Goal: Information Seeking & Learning: Learn about a topic

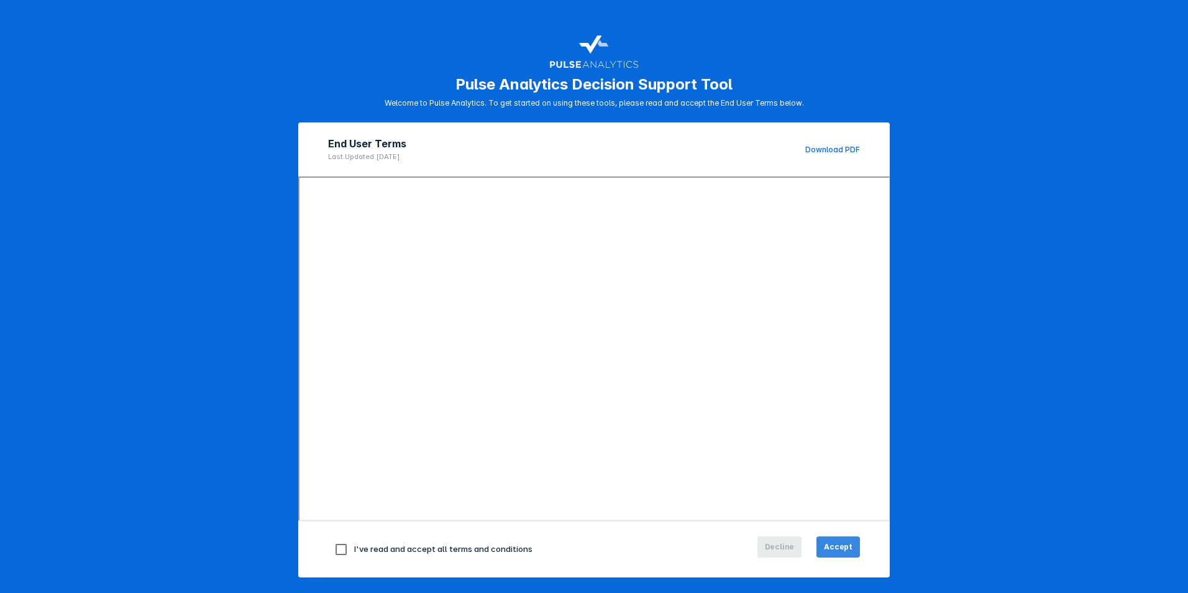
click at [821, 545] on button "Accept" at bounding box center [837, 546] width 43 height 21
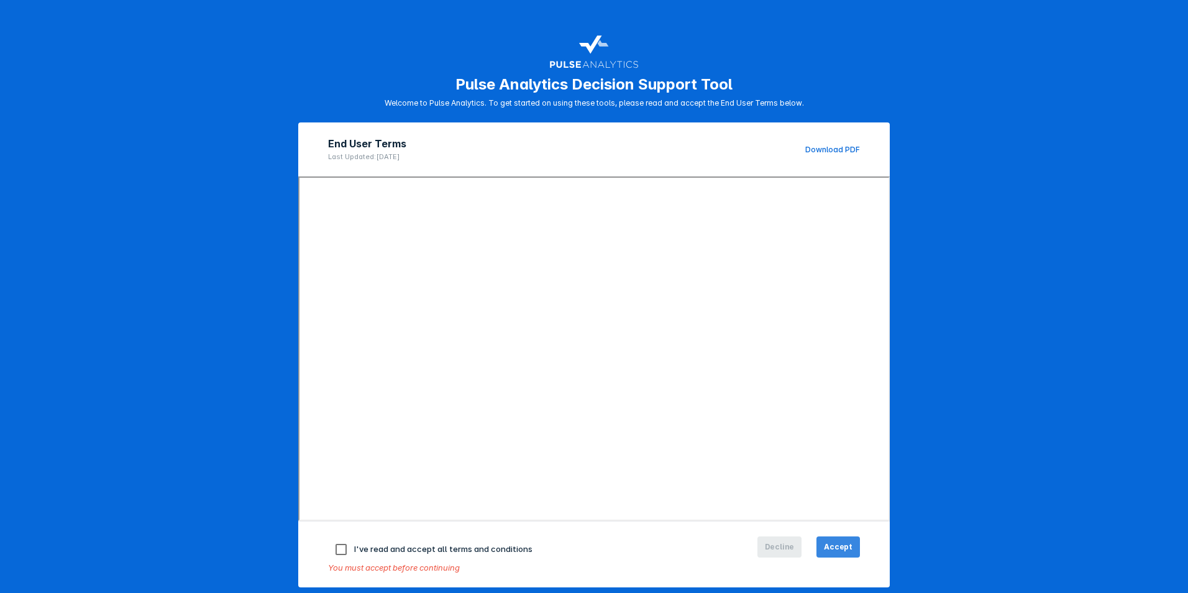
click at [834, 544] on span "Accept" at bounding box center [838, 546] width 29 height 11
click at [337, 549] on input "checkbox" at bounding box center [341, 549] width 26 height 26
checkbox input "true"
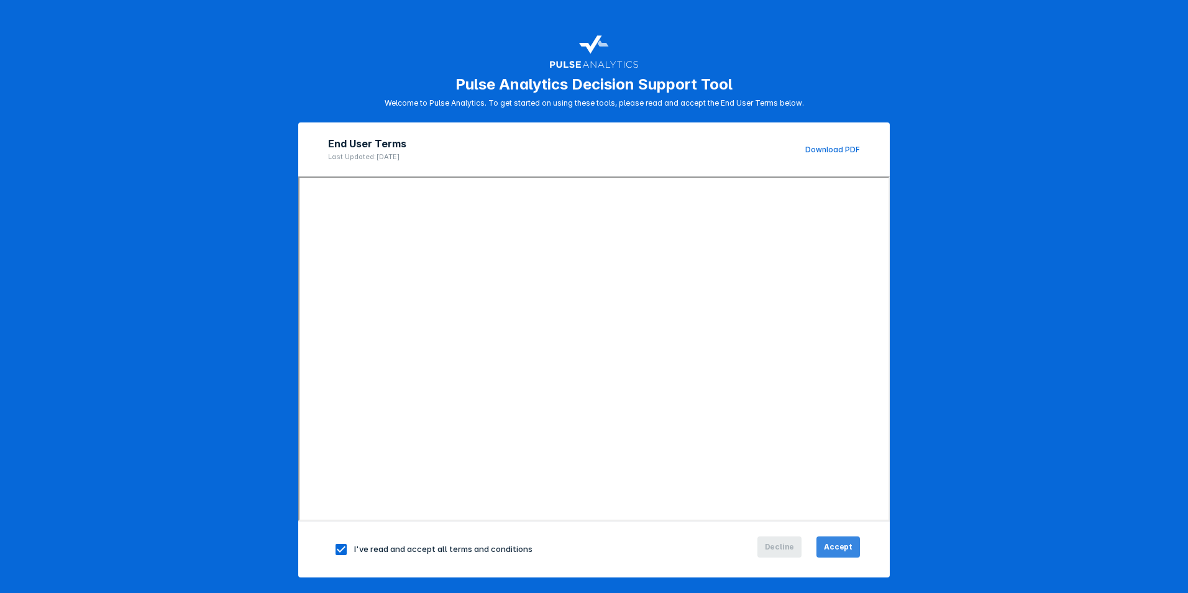
click at [828, 542] on span "Accept" at bounding box center [838, 546] width 29 height 11
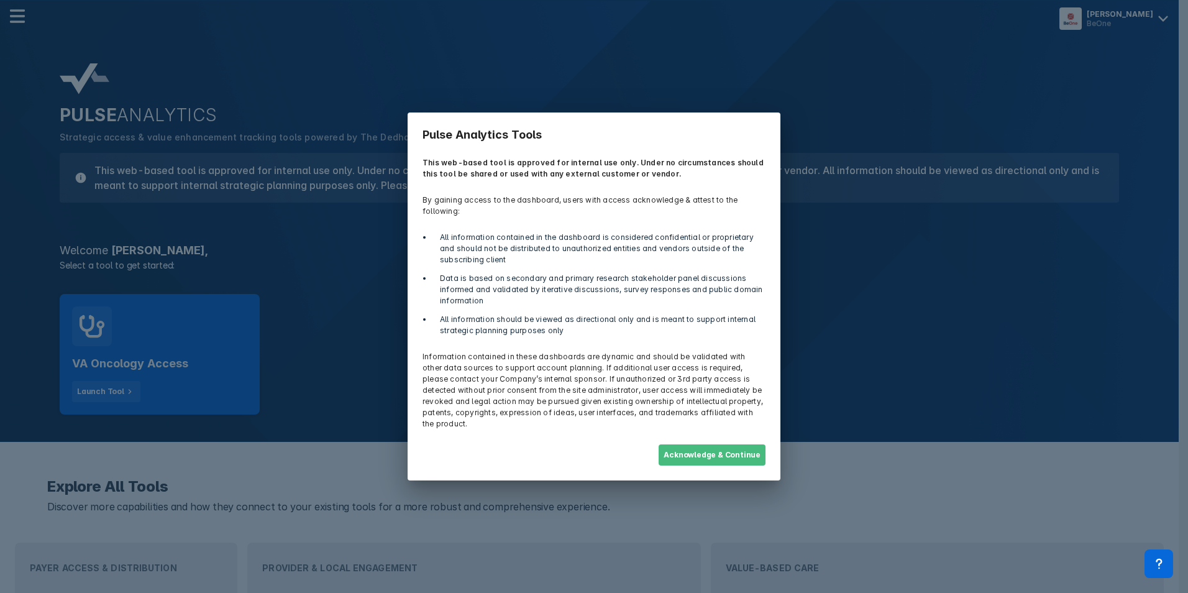
click at [721, 447] on button "Acknowledge & Continue" at bounding box center [711, 454] width 107 height 21
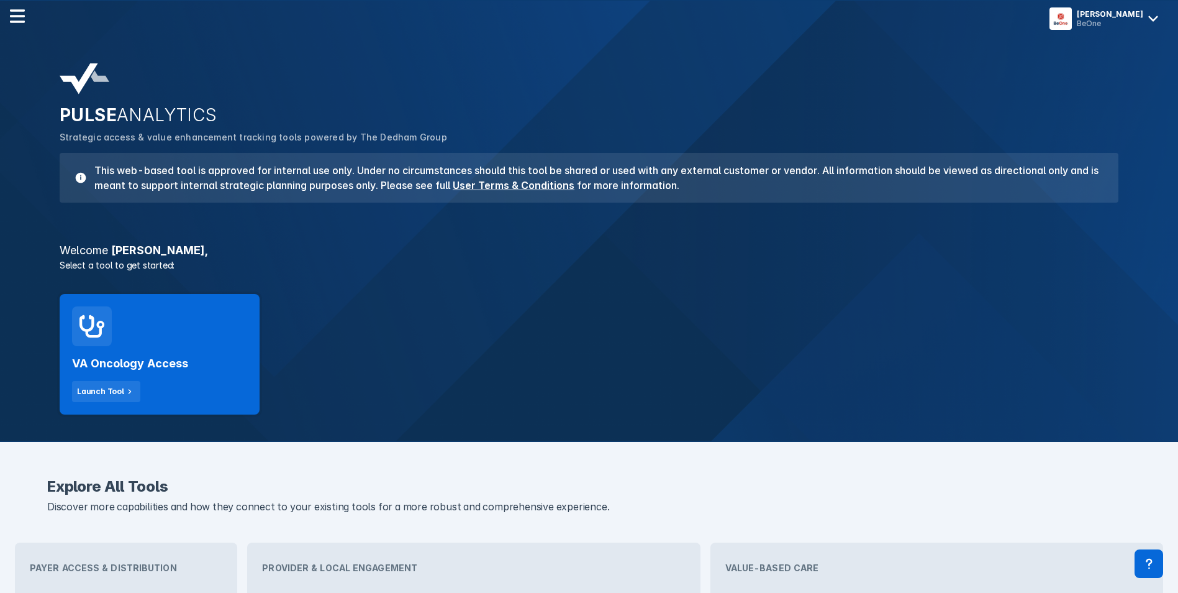
click at [221, 320] on div "VA Oncology Access Launch Tool" at bounding box center [160, 354] width 200 height 121
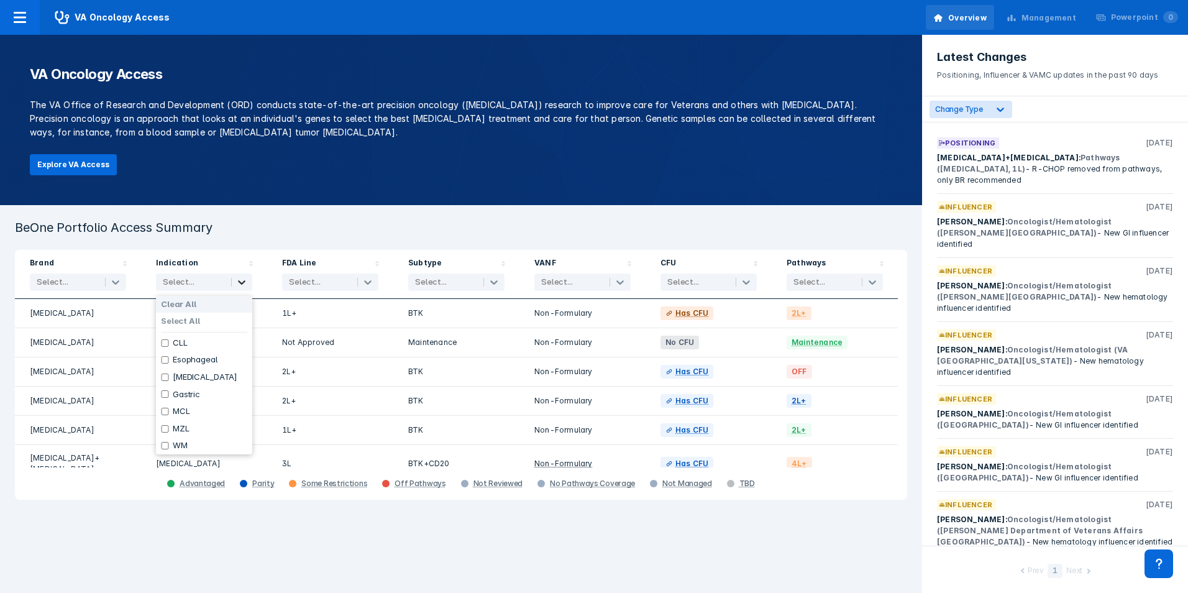
click at [237, 285] on icon at bounding box center [241, 282] width 12 height 12
click at [844, 165] on div "VA Oncology Access The VA Office of Research and Development (ORD) conducts sta…" at bounding box center [461, 120] width 922 height 170
click at [114, 284] on icon at bounding box center [115, 282] width 12 height 12
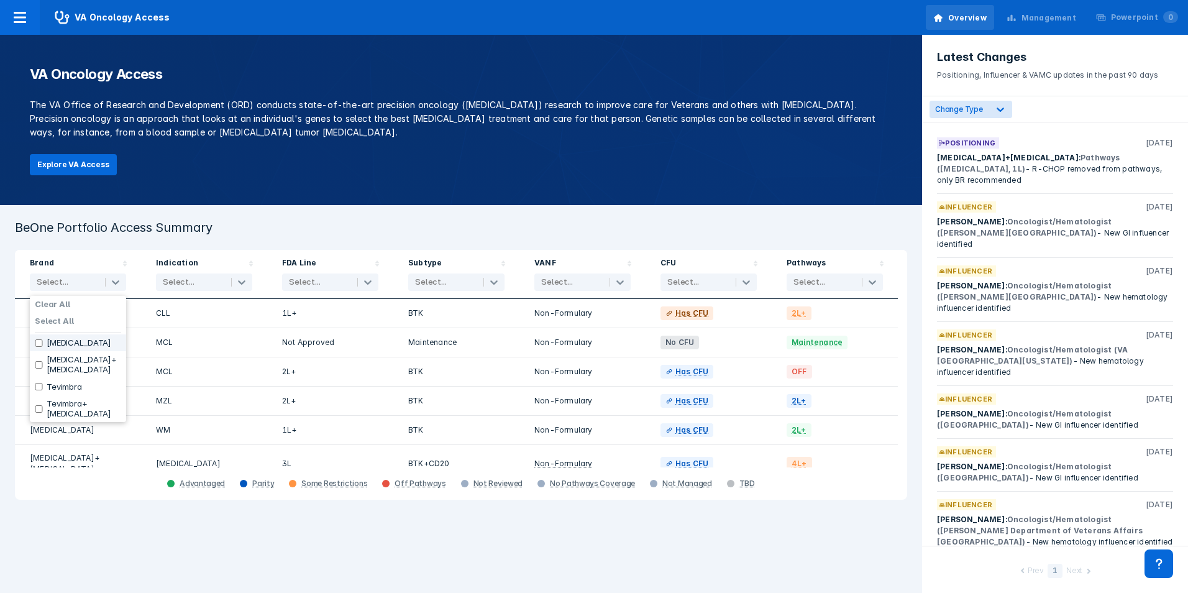
click at [42, 341] on input "checkbox" at bounding box center [39, 342] width 8 height 7
checkbox input "true"
drag, startPoint x: 199, startPoint y: 174, endPoint x: 182, endPoint y: 173, distance: 16.8
click at [198, 174] on div "VA Oncology Access The VA Office of Research and Development (ORD) conducts sta…" at bounding box center [461, 120] width 922 height 170
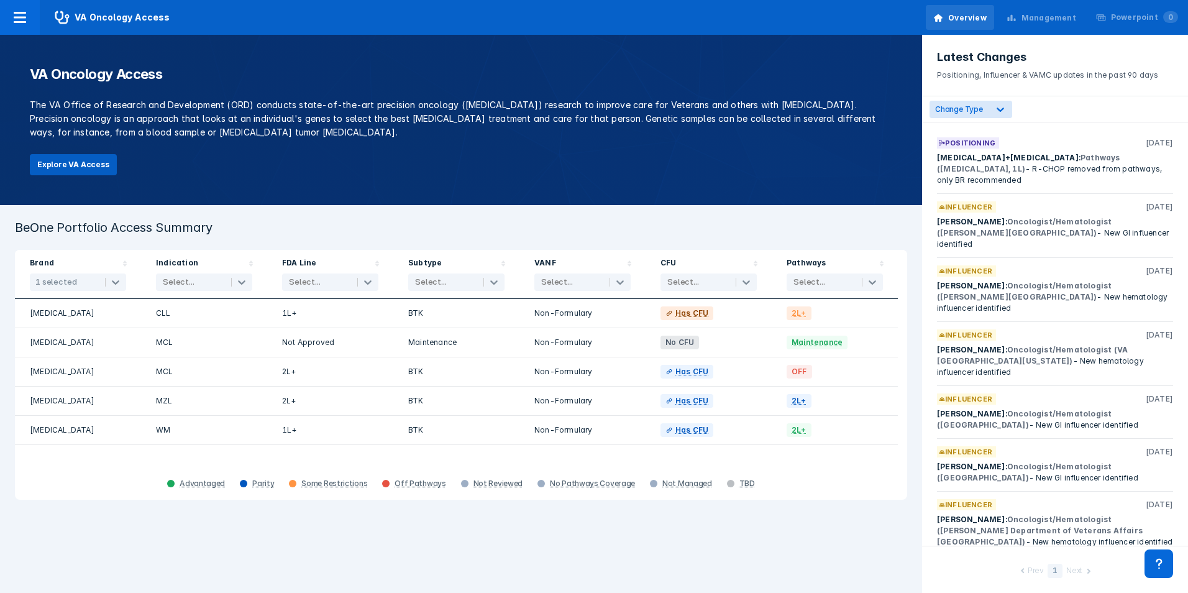
click at [90, 163] on button "Explore VA Access" at bounding box center [73, 164] width 87 height 21
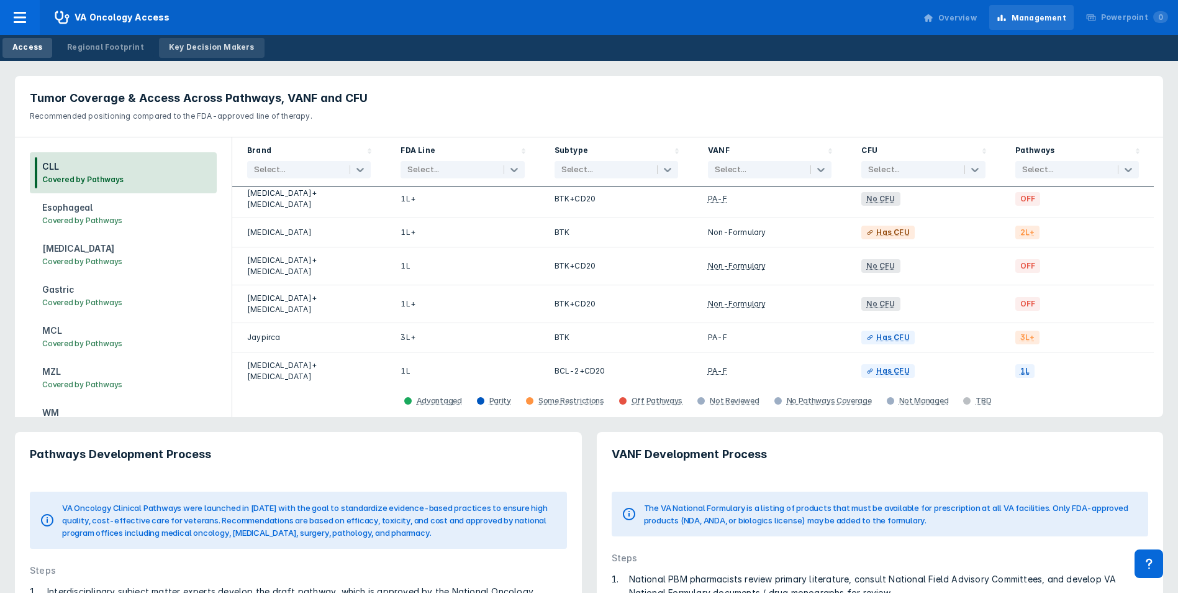
click at [211, 50] on div "Key Decision Makers" at bounding box center [212, 47] width 86 height 11
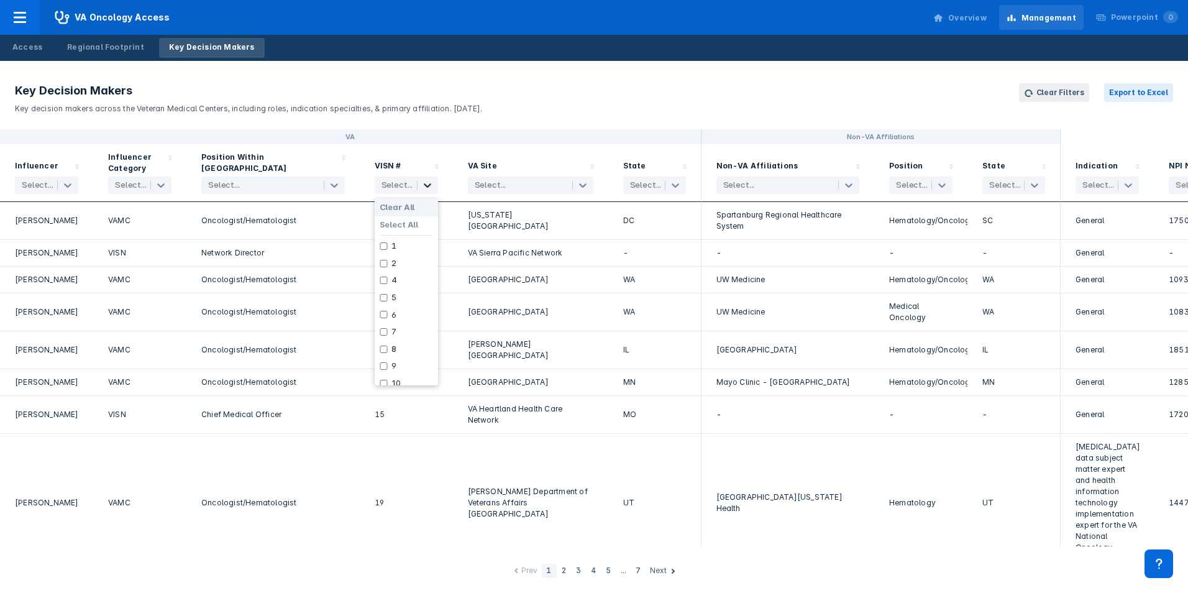
click at [428, 186] on icon at bounding box center [427, 185] width 7 height 4
click at [388, 316] on div "6" at bounding box center [406, 314] width 63 height 17
checkbox input "true"
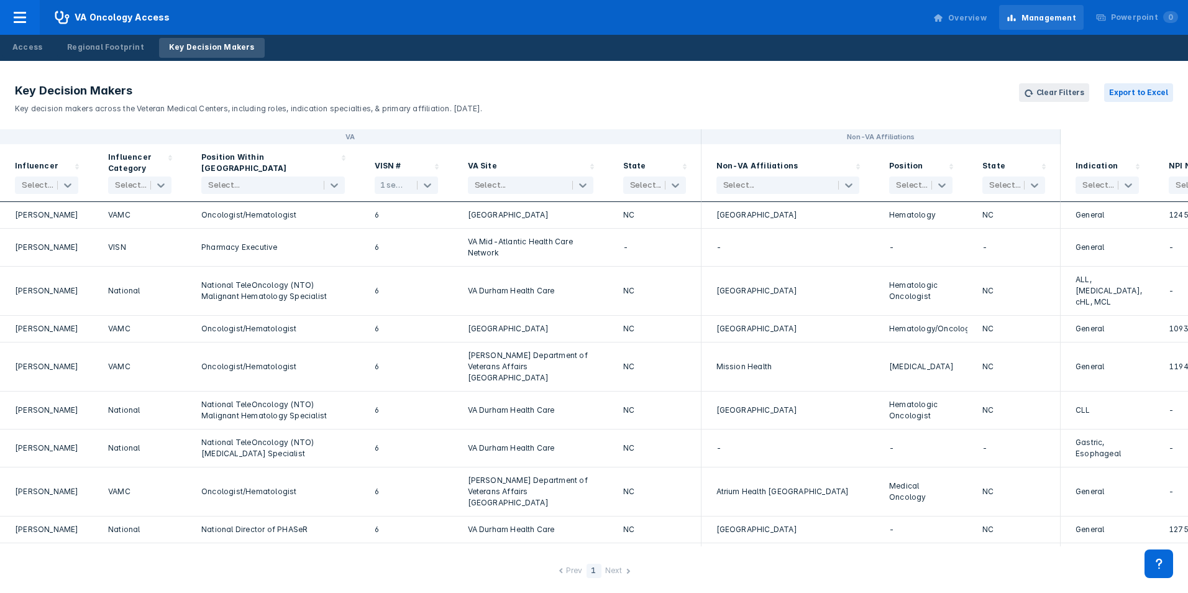
click at [514, 116] on header "Key Decision Makers Key decision makers across the Veteran Medical Centers, inc…" at bounding box center [594, 98] width 1188 height 61
click at [430, 188] on icon at bounding box center [427, 185] width 12 height 12
click at [384, 314] on input "checkbox" at bounding box center [384, 314] width 8 height 7
checkbox input "false"
click at [380, 332] on input "checkbox" at bounding box center [384, 331] width 8 height 7
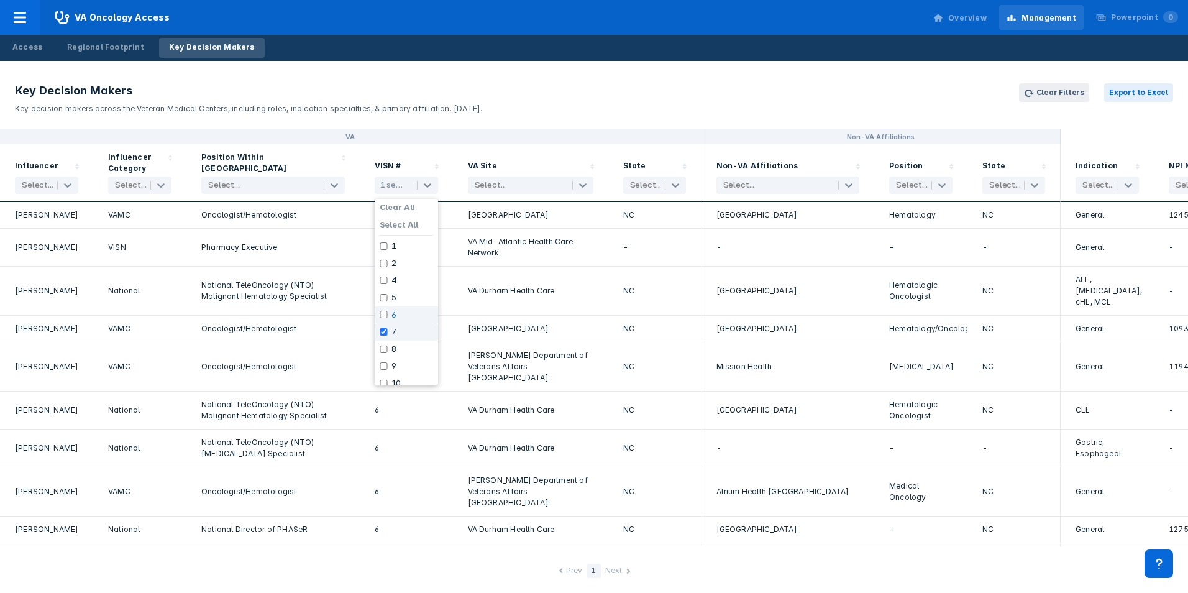
checkbox input "true"
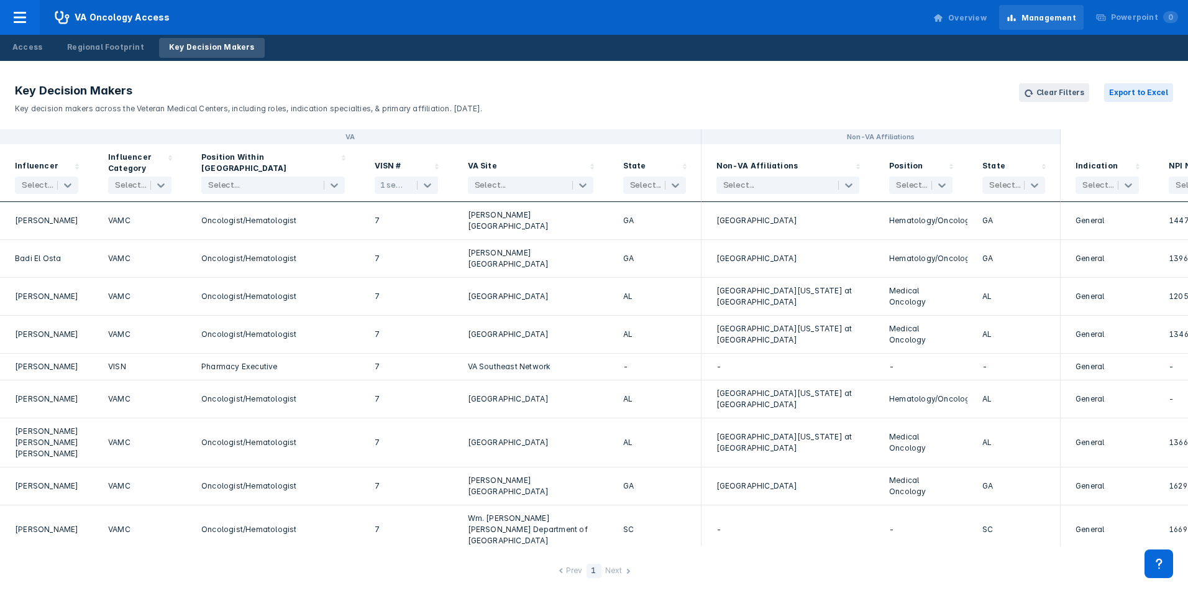
click at [440, 153] on div "VISN # 1 selected" at bounding box center [406, 173] width 93 height 58
click at [674, 183] on icon at bounding box center [675, 185] width 12 height 12
click at [634, 262] on input "checkbox" at bounding box center [632, 263] width 8 height 7
checkbox input "true"
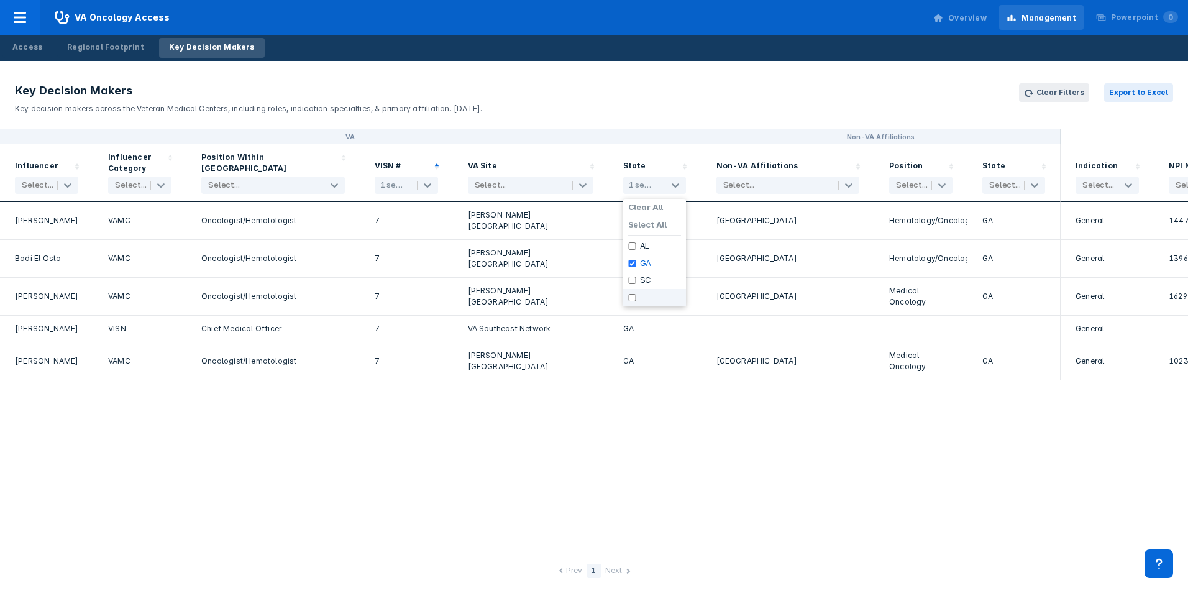
click at [638, 399] on div "VA Non-VA Affiliations Influencer Select... Influencer Category Select... Posit…" at bounding box center [594, 337] width 1188 height 417
click at [65, 187] on icon at bounding box center [67, 185] width 12 height 12
click at [330, 186] on icon at bounding box center [334, 185] width 12 height 12
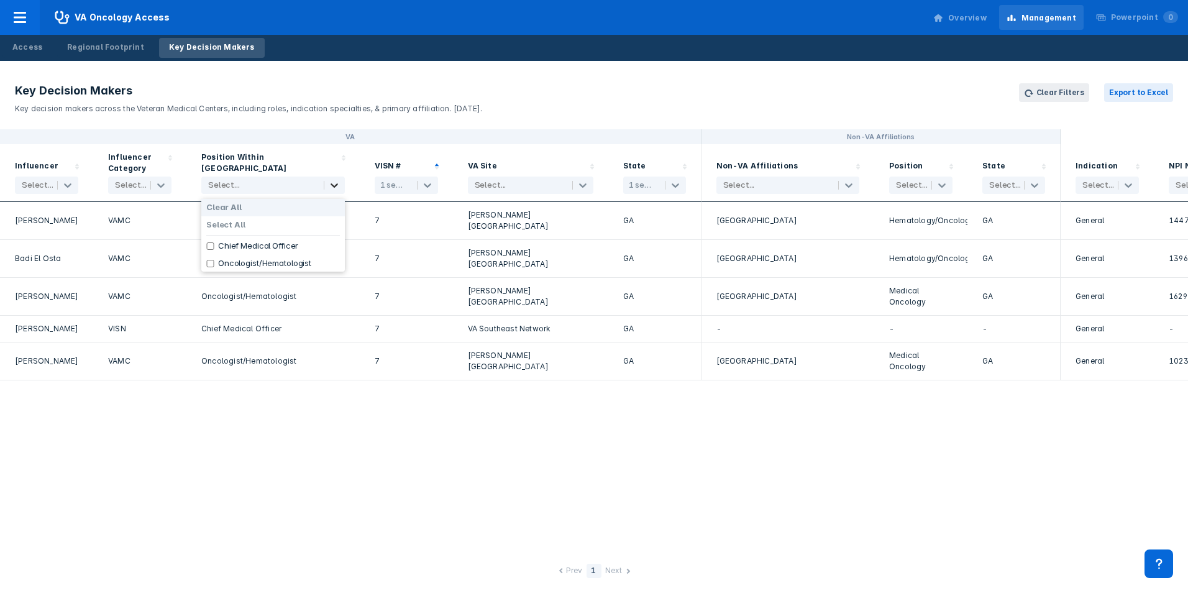
click at [330, 186] on icon at bounding box center [334, 185] width 12 height 12
click at [207, 248] on input "checkbox" at bounding box center [210, 245] width 8 height 7
checkbox input "true"
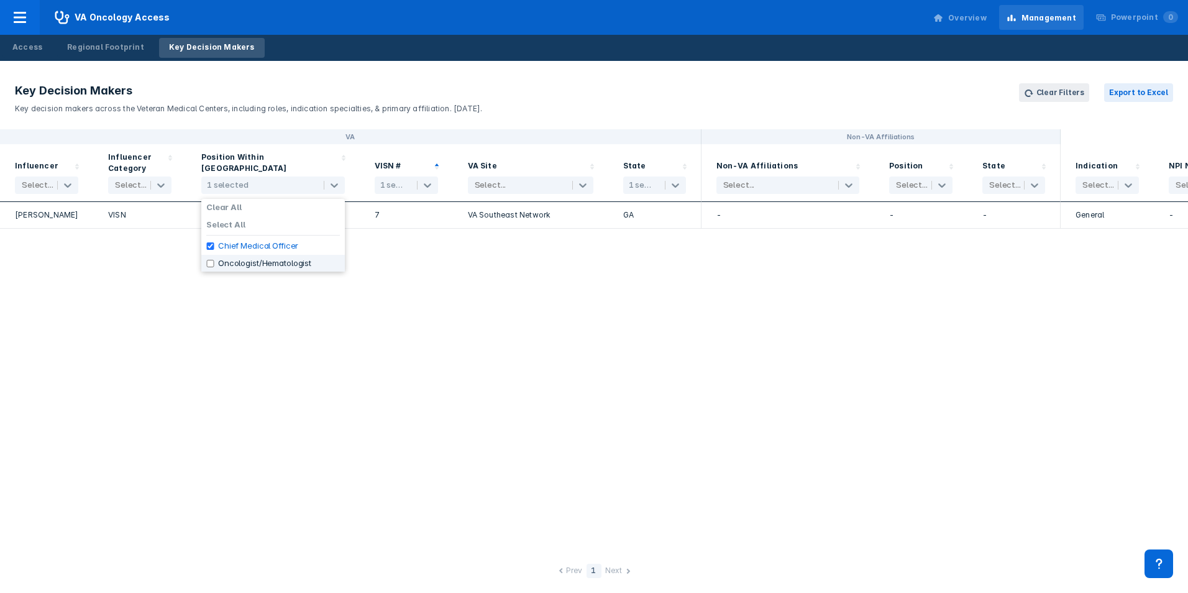
click at [208, 264] on input "checkbox" at bounding box center [210, 263] width 8 height 7
checkbox input "true"
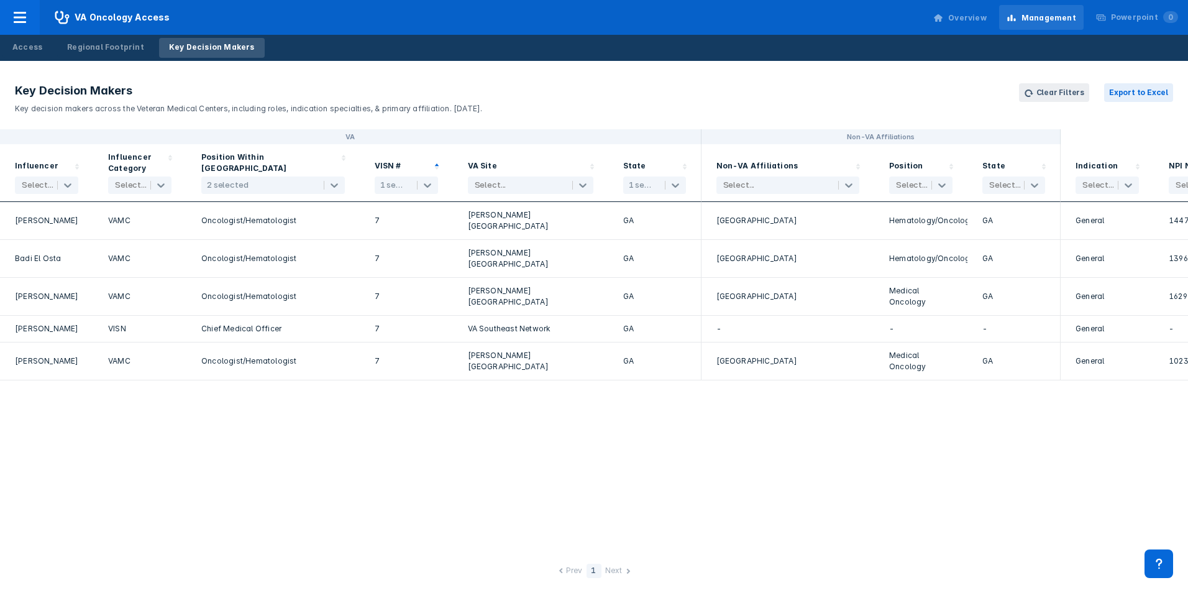
click at [319, 155] on div "Position Within VA 2 selected" at bounding box center [272, 173] width 143 height 42
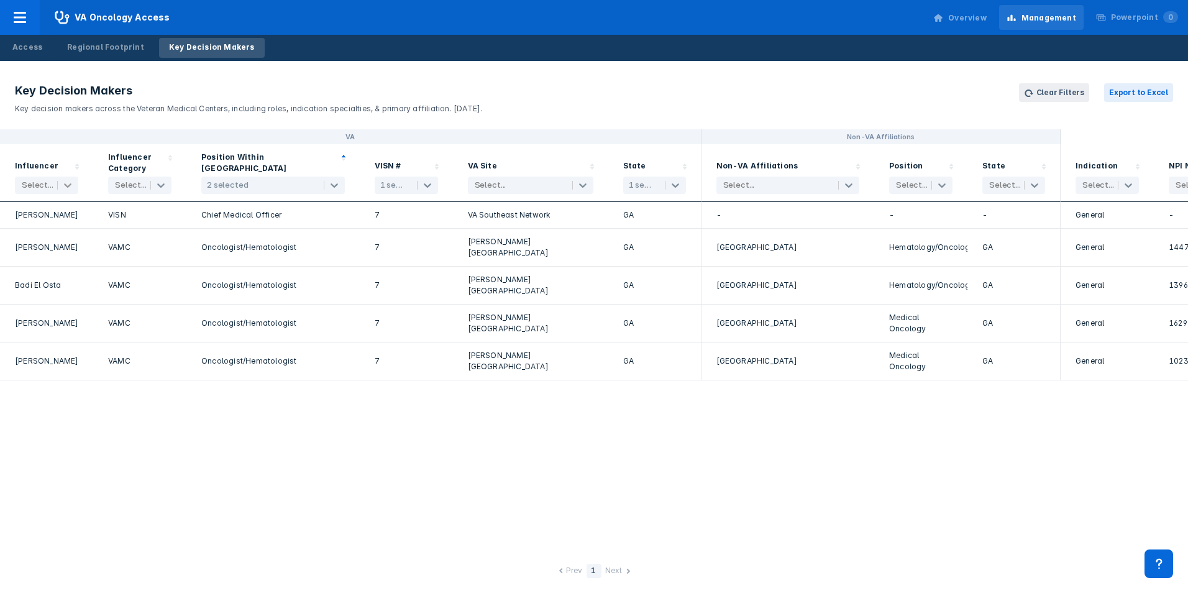
click at [68, 188] on icon at bounding box center [67, 185] width 12 height 12
click at [163, 189] on icon at bounding box center [161, 185] width 12 height 12
click at [182, 147] on div "Influencer Category 4 results available. Use Up and Down to choose options, pre…" at bounding box center [139, 173] width 93 height 58
